Goal: Check status

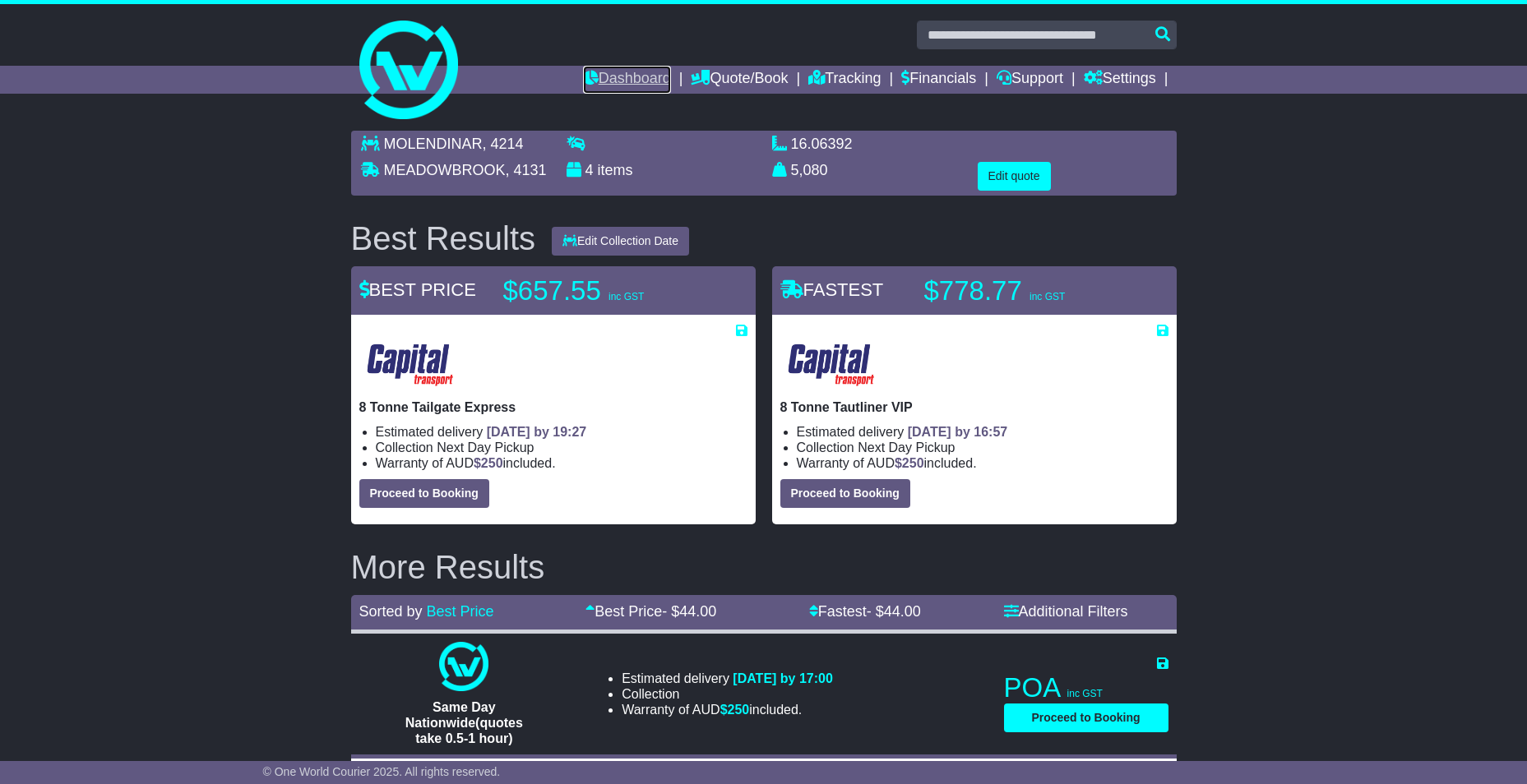
click at [617, 78] on link "Dashboard" at bounding box center [626, 79] width 88 height 28
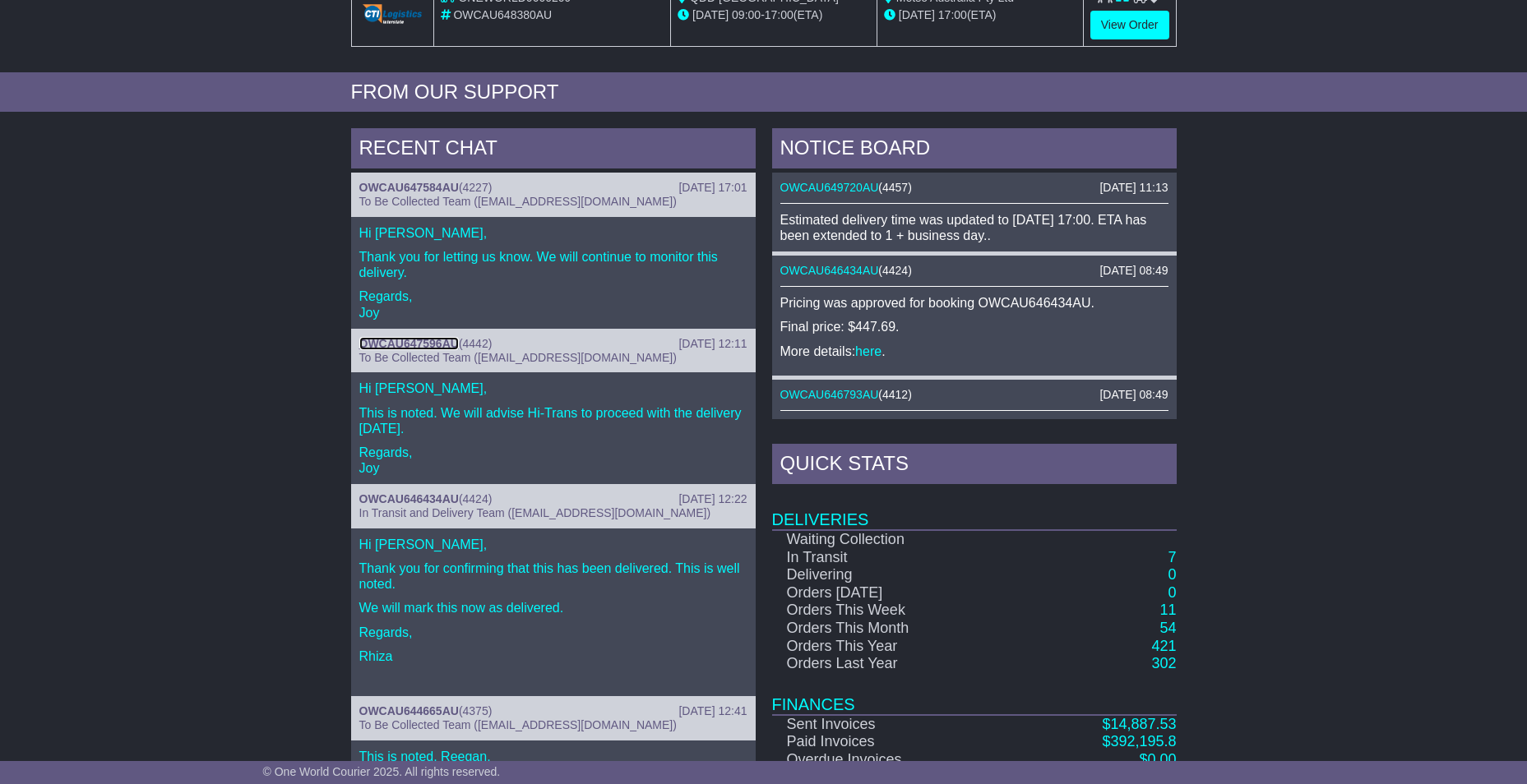
click at [404, 338] on link "OWCAU647596AU" at bounding box center [409, 343] width 99 height 13
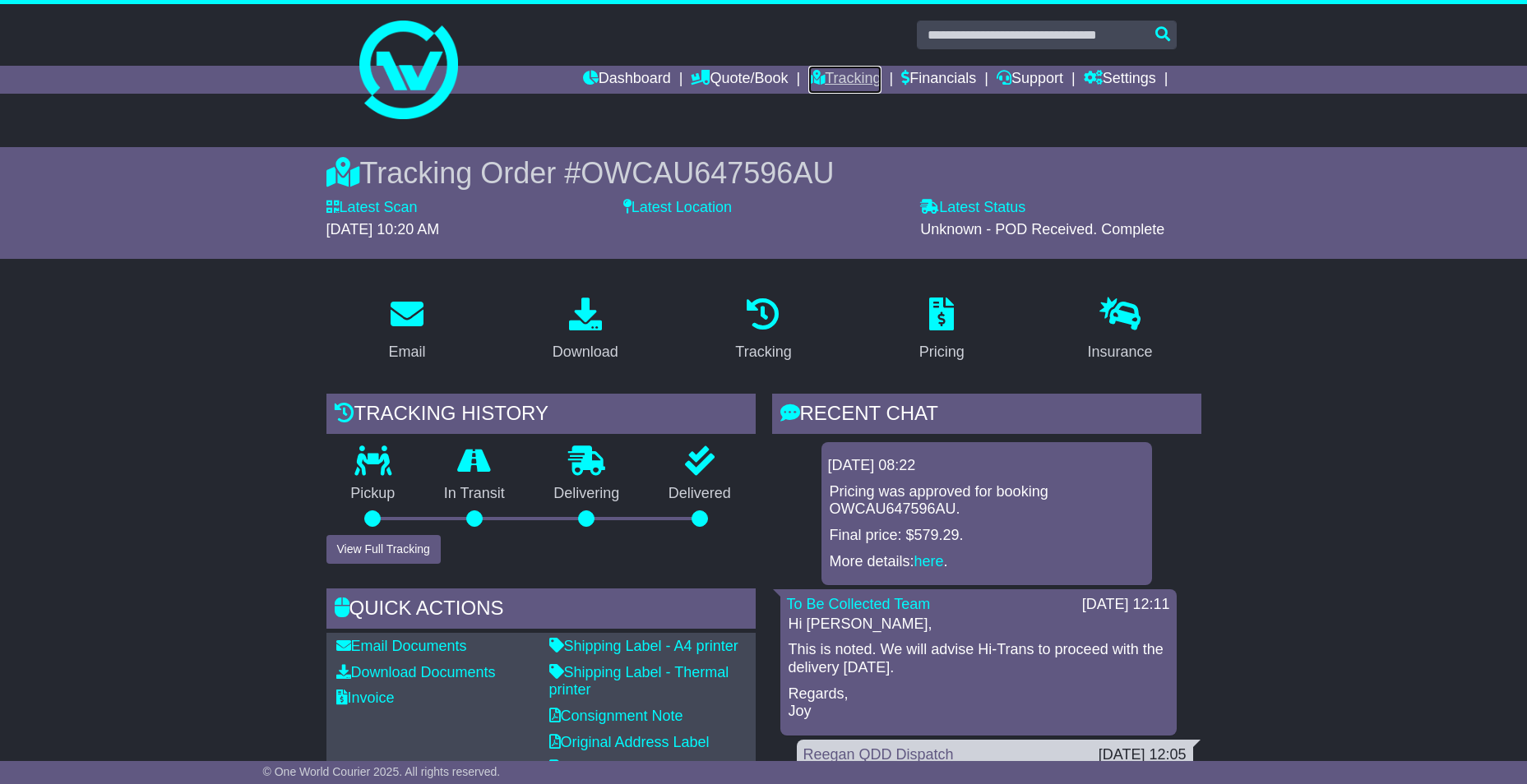
click at [808, 80] on icon at bounding box center [816, 77] width 17 height 15
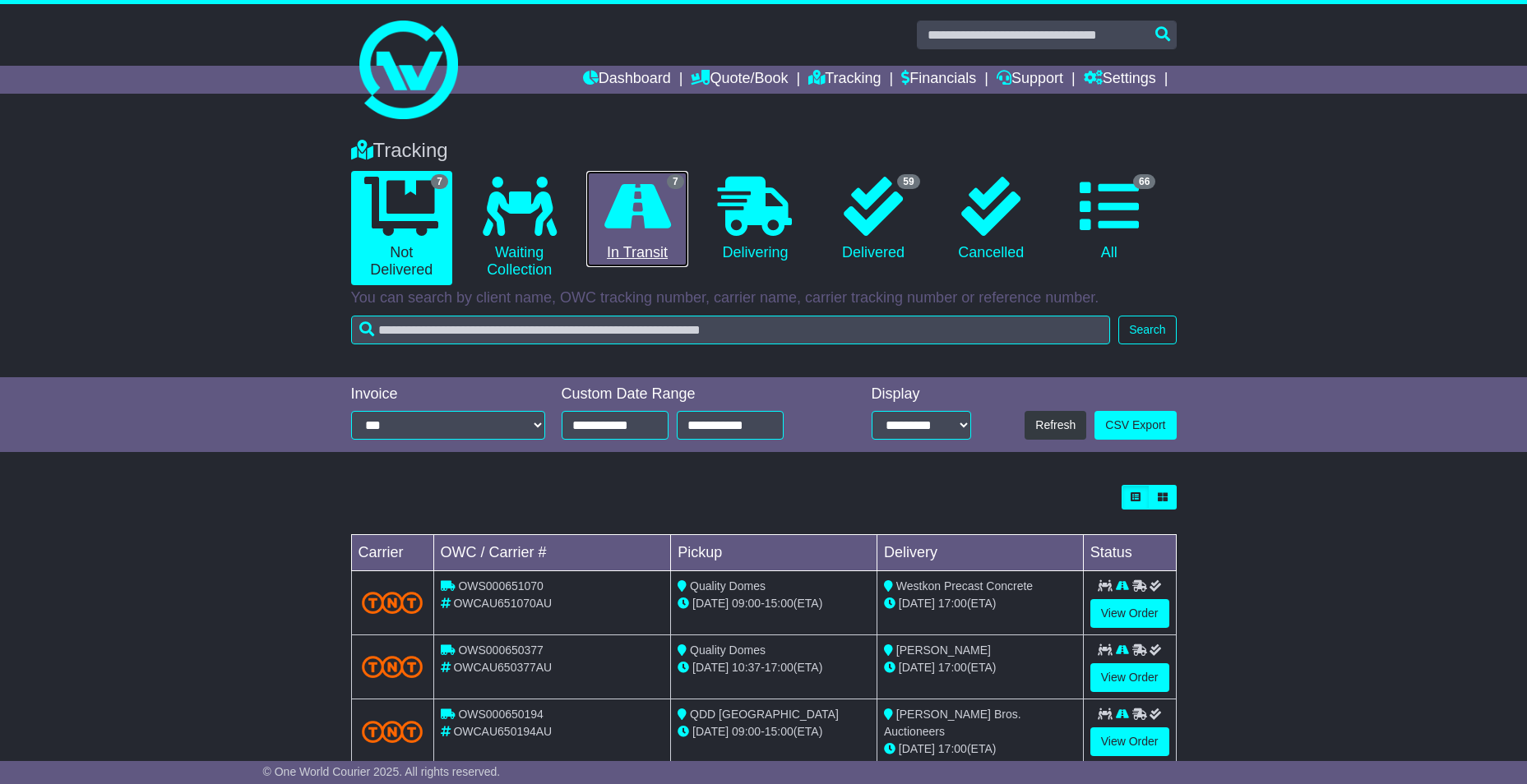
click at [656, 215] on icon at bounding box center [637, 206] width 67 height 59
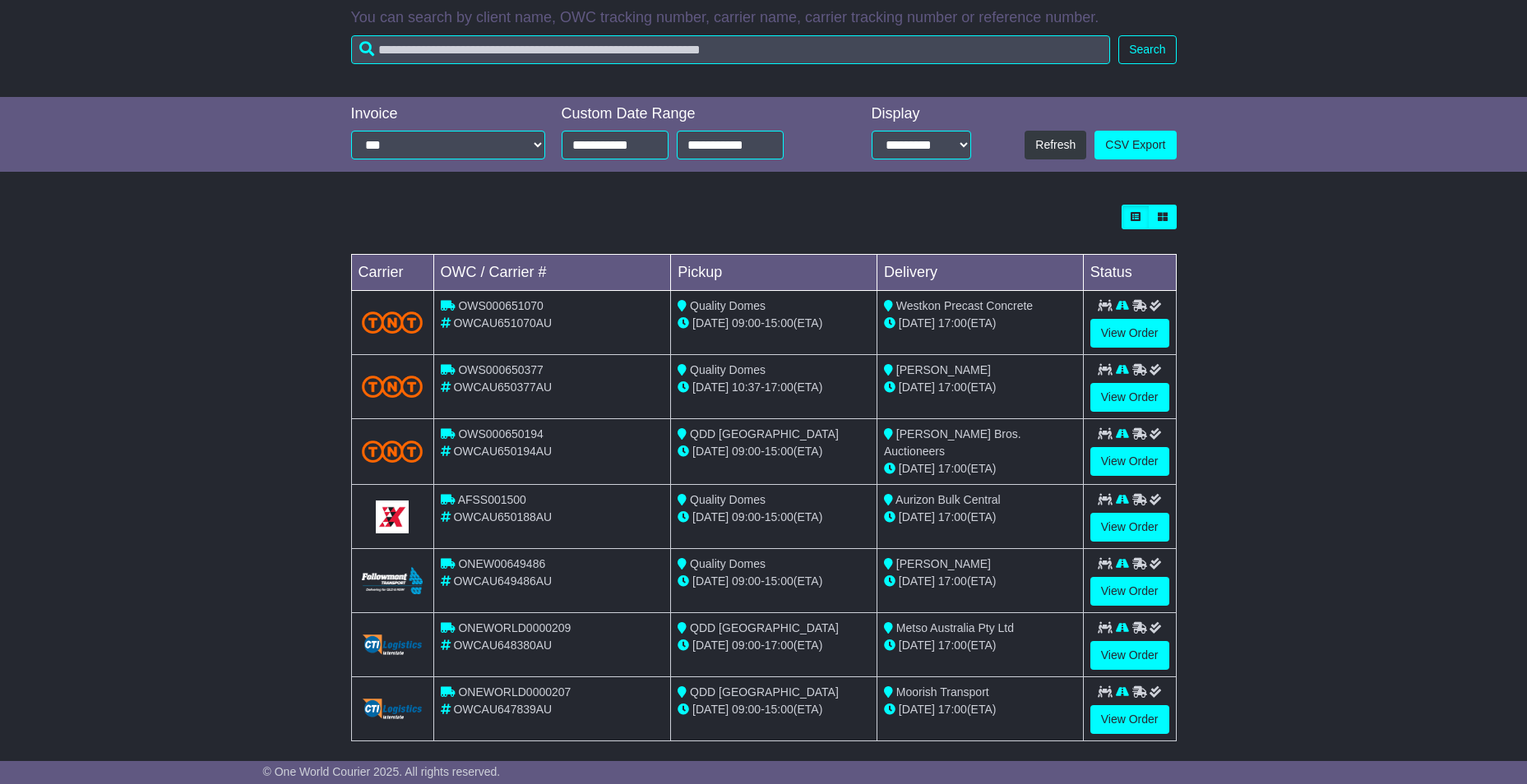
scroll to position [294, 0]
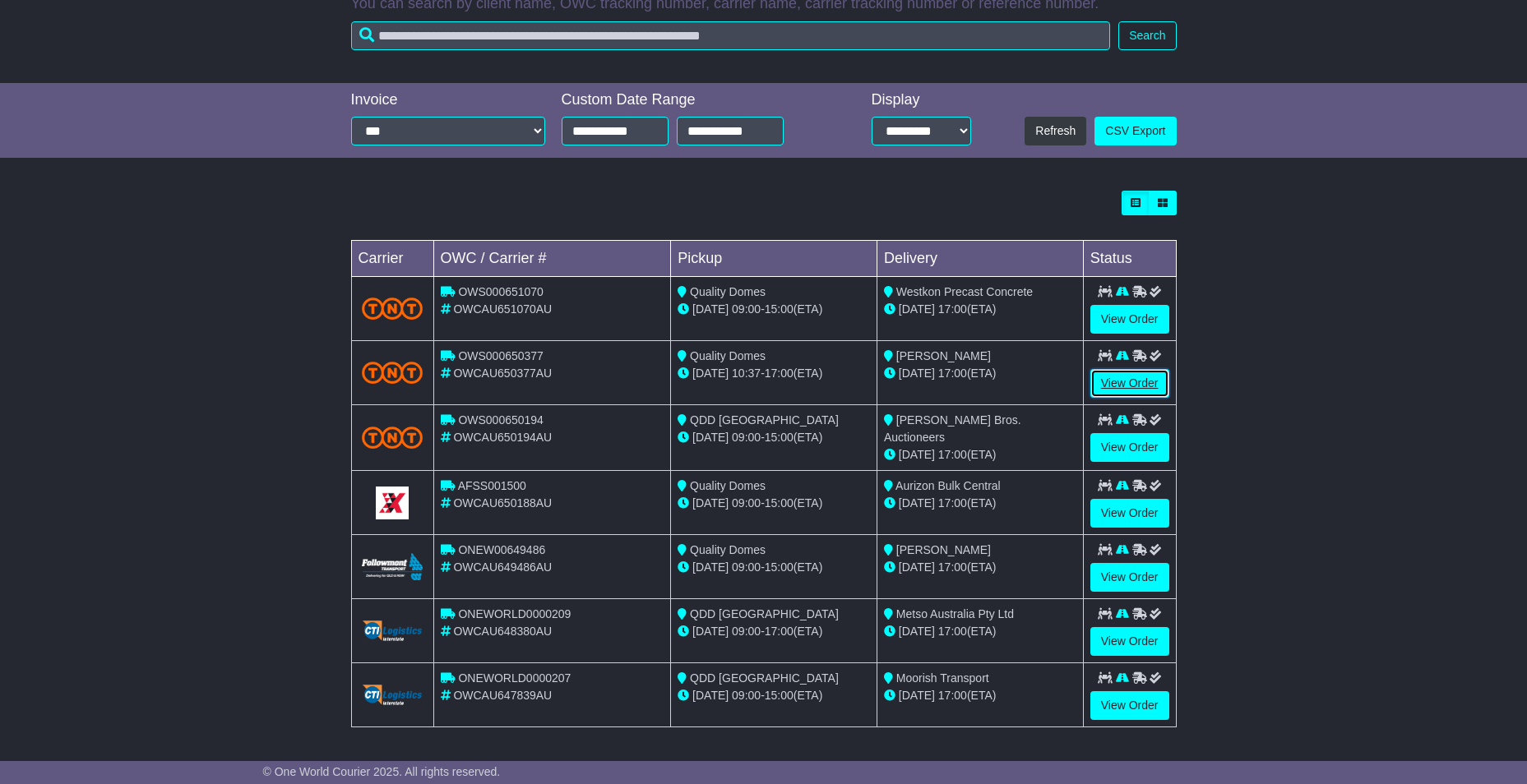
click at [1115, 384] on link "View Order" at bounding box center [1129, 384] width 79 height 28
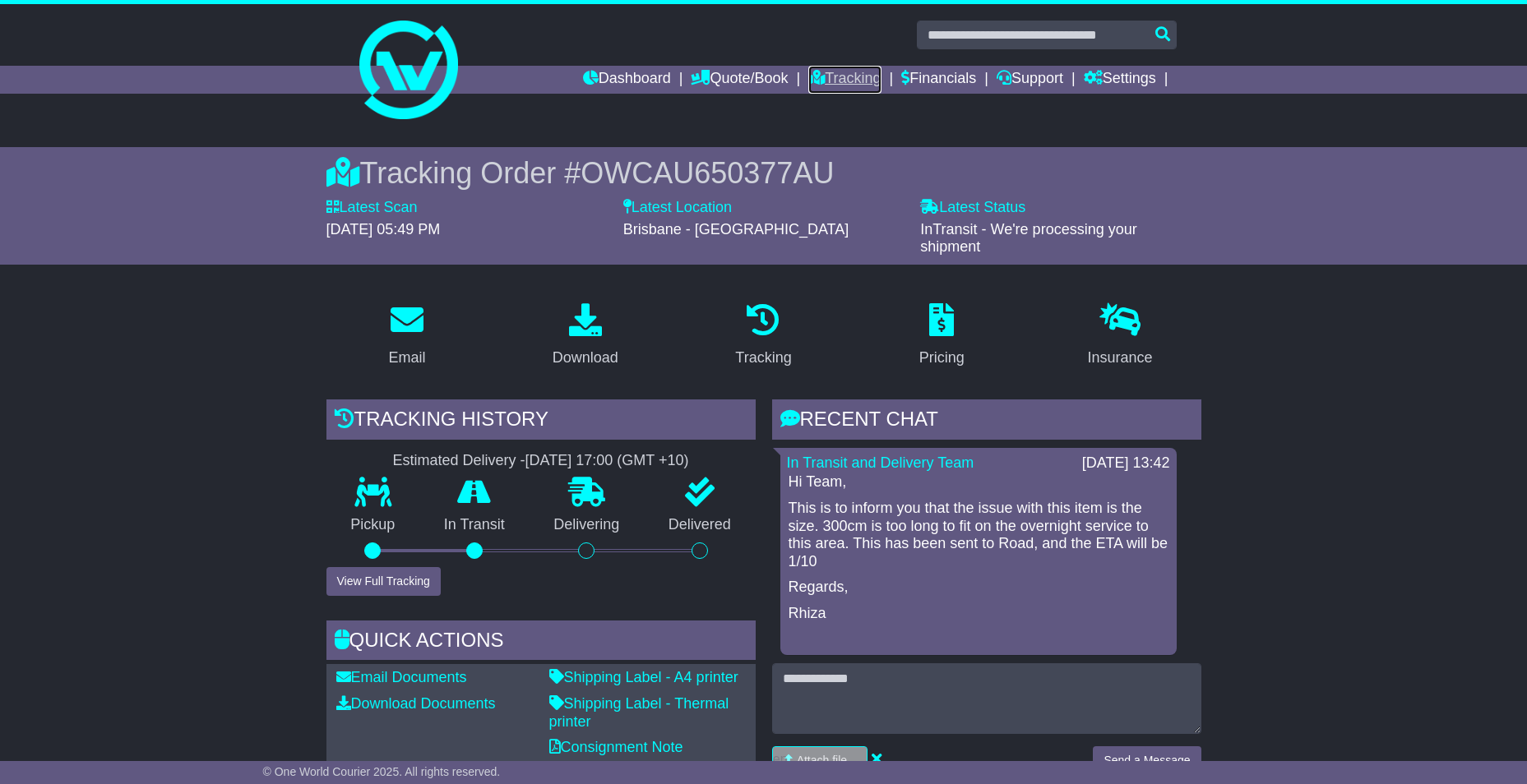
click at [844, 78] on link "Tracking" at bounding box center [844, 79] width 72 height 28
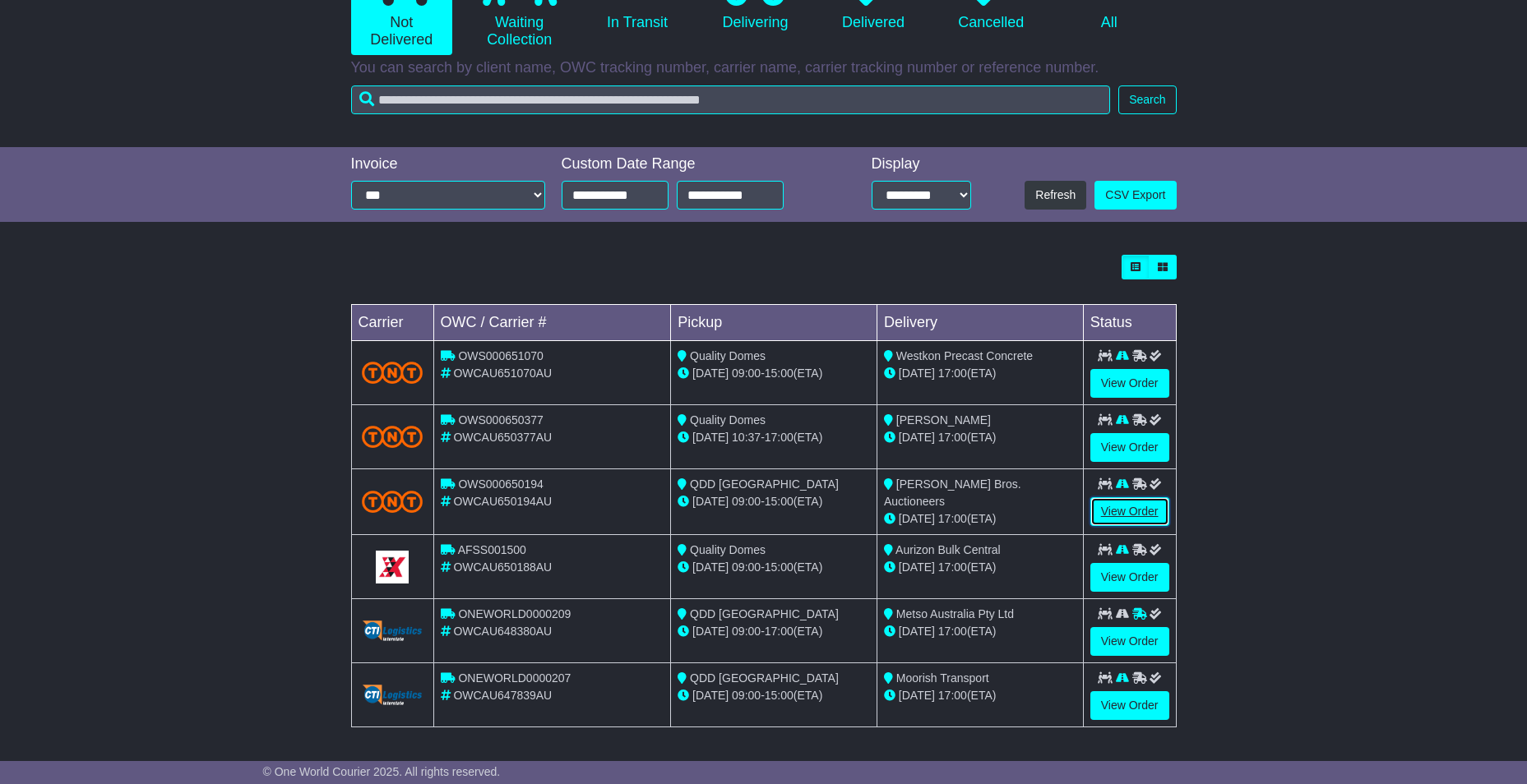
click at [1118, 506] on link "View Order" at bounding box center [1129, 511] width 79 height 28
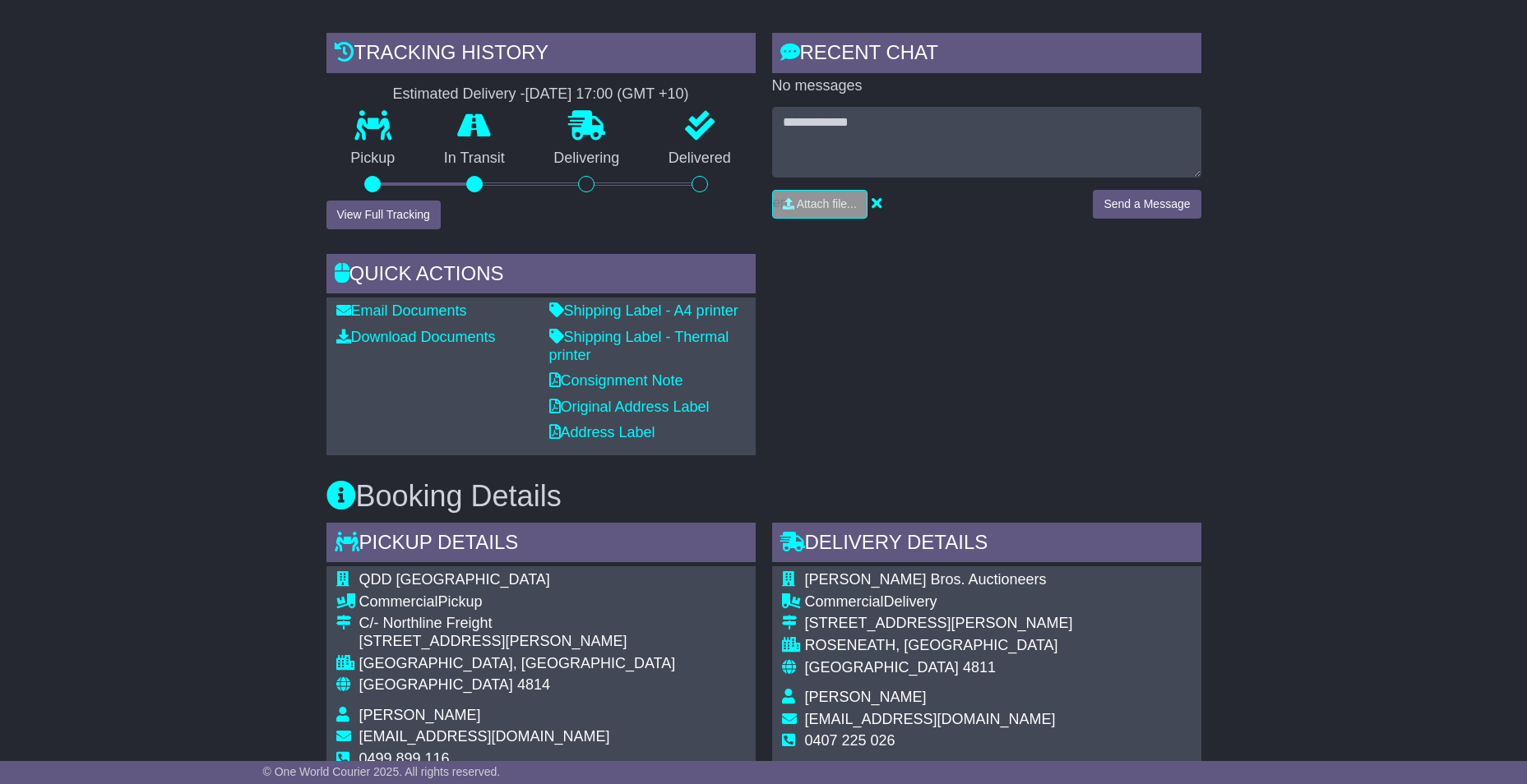
scroll to position [329, 0]
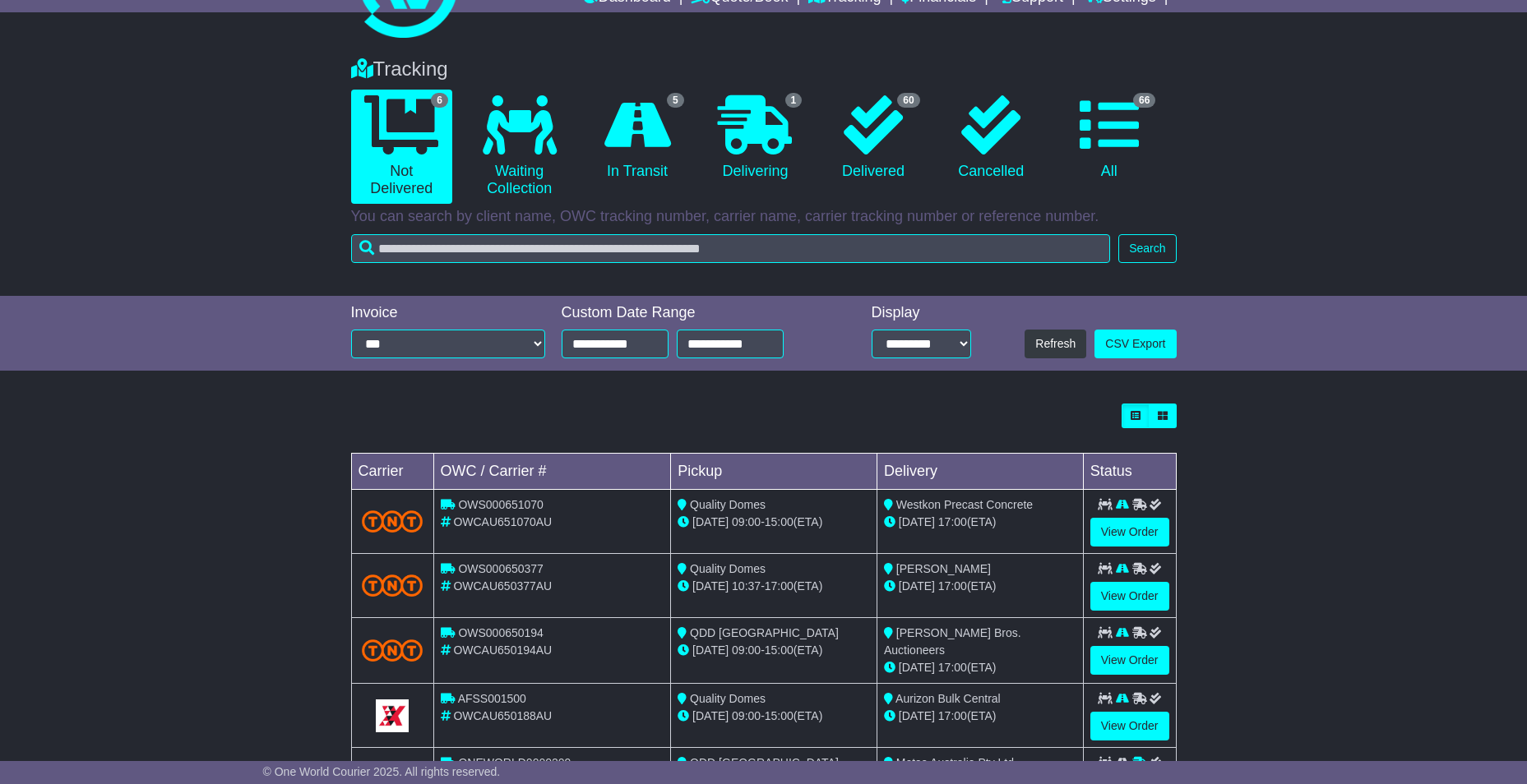
scroll to position [83, 0]
click at [823, 139] on link "60 Delivered" at bounding box center [873, 137] width 101 height 97
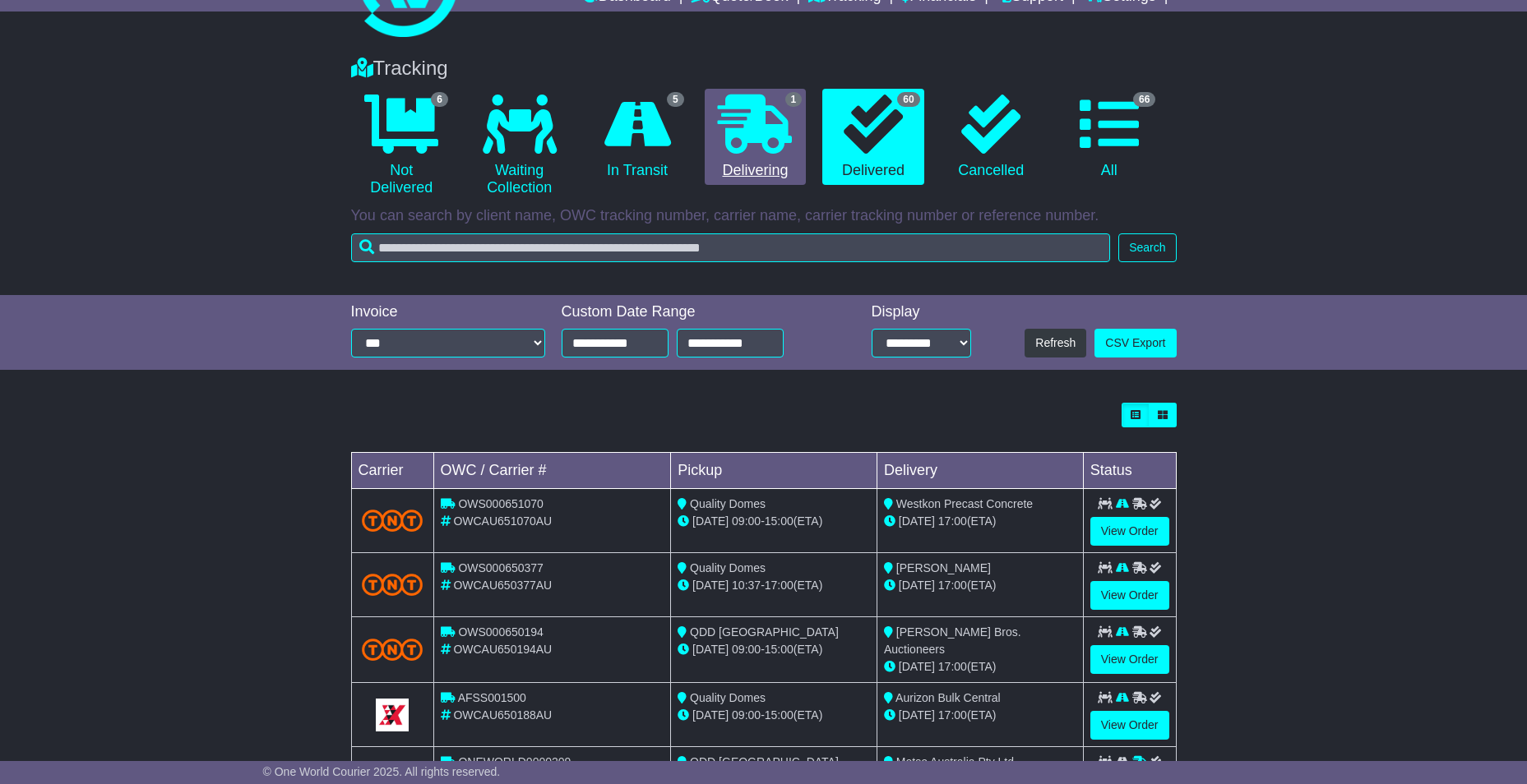
click at [787, 81] on div "Tracking" at bounding box center [764, 68] width 842 height 24
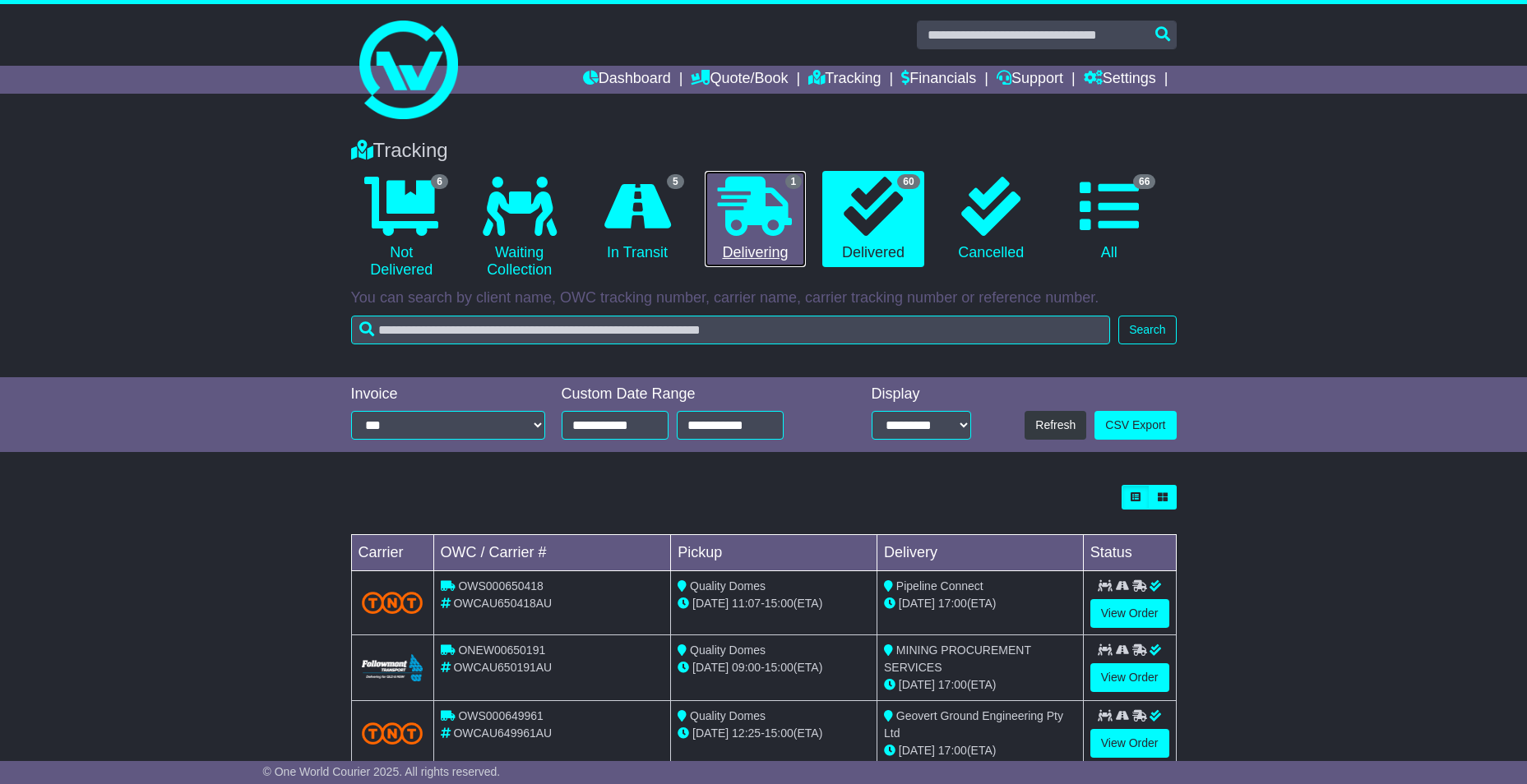
click at [757, 188] on icon at bounding box center [754, 206] width 74 height 59
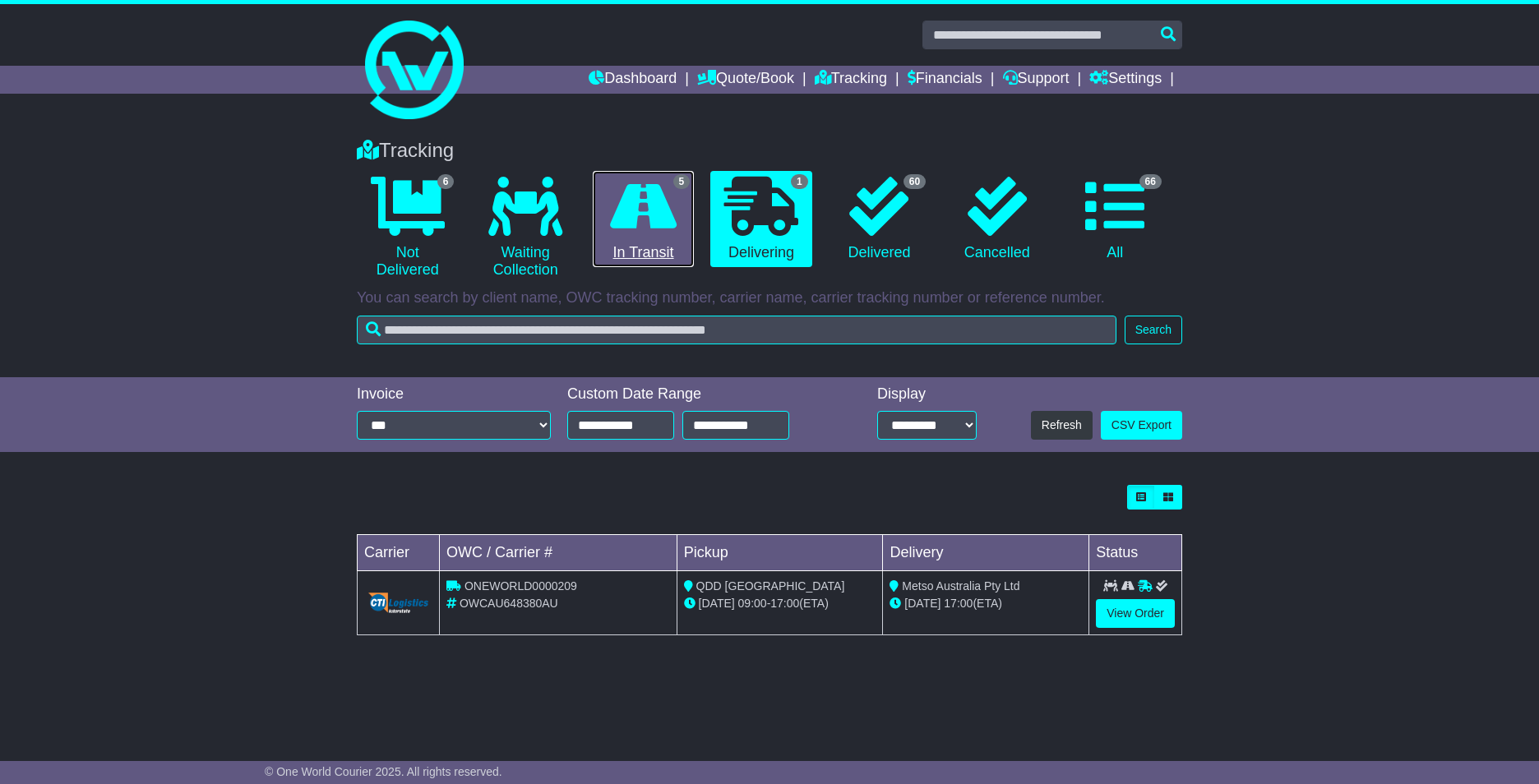
click at [647, 216] on icon at bounding box center [643, 206] width 67 height 59
